Goal: Information Seeking & Learning: Find specific fact

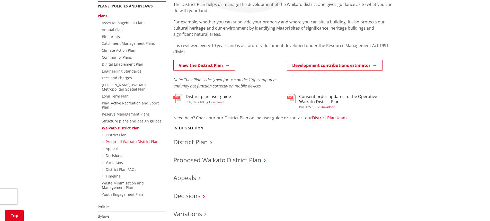
scroll to position [103, 0]
click at [115, 146] on link "Appeals" at bounding box center [113, 148] width 14 height 5
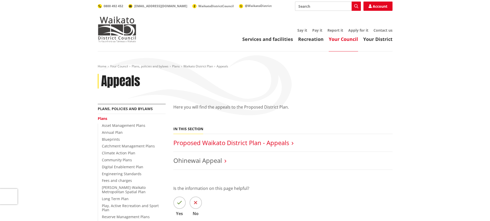
click at [198, 143] on link "Proposed Waikato District Plan - Appeals" at bounding box center [231, 142] width 116 height 8
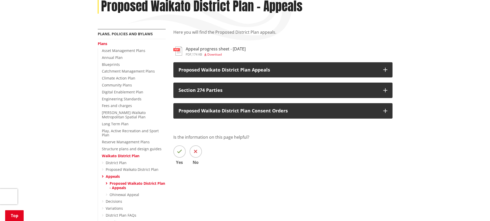
scroll to position [77, 0]
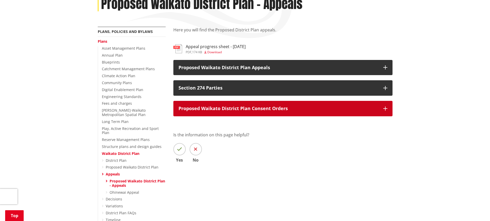
click at [386, 108] on icon "button" at bounding box center [385, 108] width 4 height 4
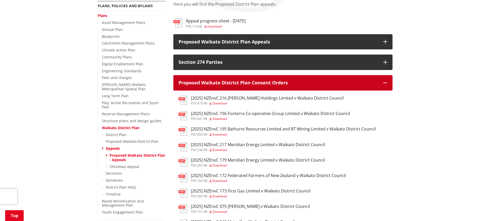
scroll to position [128, 0]
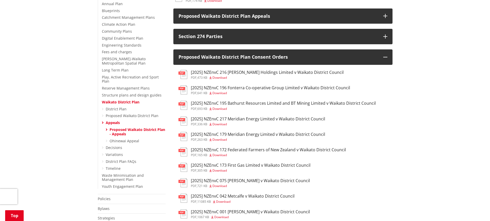
click at [264, 119] on h3 "[2025] NZEnvC 217 Meridian Energy Limited v Waikato District Council" at bounding box center [258, 118] width 134 height 5
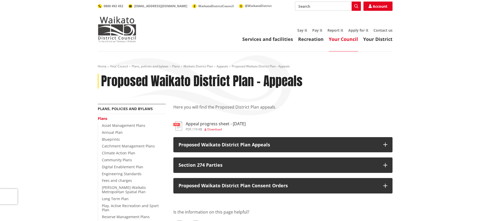
scroll to position [128, 0]
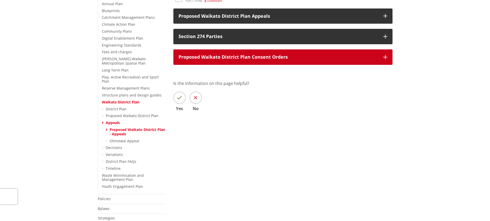
click at [388, 58] on button "Proposed Waikato District Plan Consent Orders" at bounding box center [282, 56] width 219 height 15
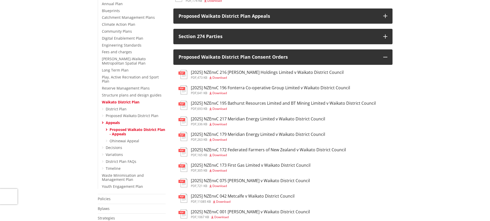
click at [308, 133] on h3 "[2025] NZEnvC 179 Meridian Energy Limited v Waikato District Council" at bounding box center [258, 134] width 134 height 5
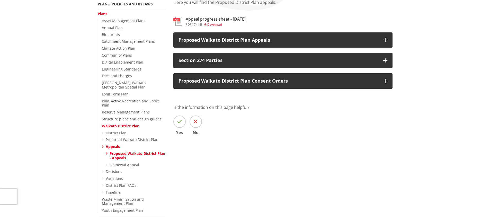
scroll to position [77, 0]
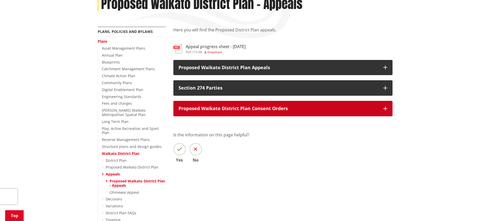
click at [385, 106] on icon "button" at bounding box center [385, 108] width 4 height 4
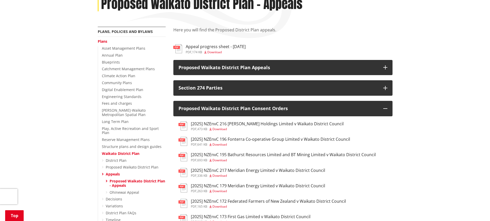
click at [307, 172] on h3 "[2025] NZEnvC 217 Meridian Energy Limited v Waikato District Council" at bounding box center [258, 170] width 134 height 5
